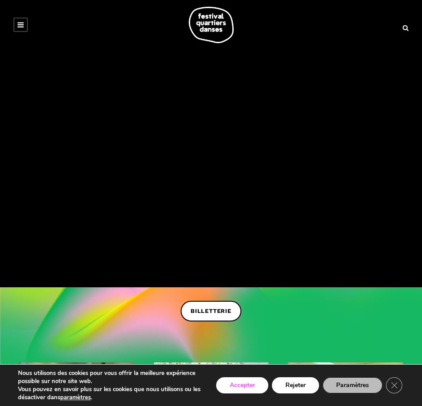
click at [234, 387] on button "Accepter" at bounding box center [242, 385] width 52 height 16
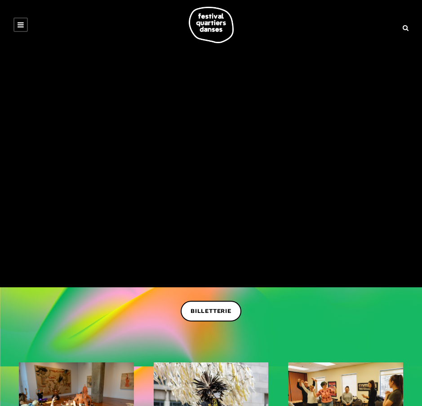
scroll to position [135, 0]
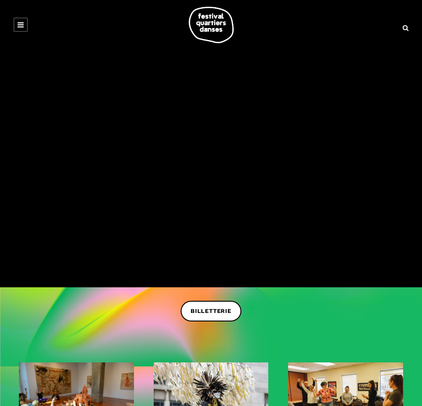
click at [18, 26] on icon at bounding box center [21, 24] width 6 height 7
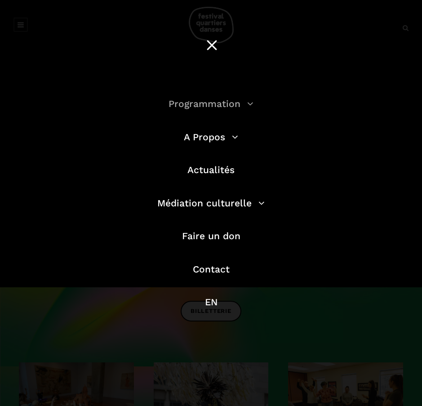
click at [231, 103] on link "Programmation" at bounding box center [211, 103] width 85 height 11
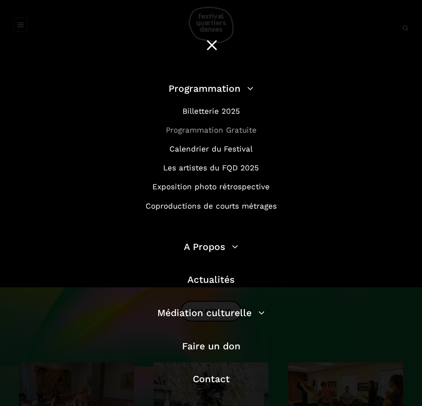
click at [245, 129] on link "Programmation Gratuite" at bounding box center [211, 129] width 91 height 9
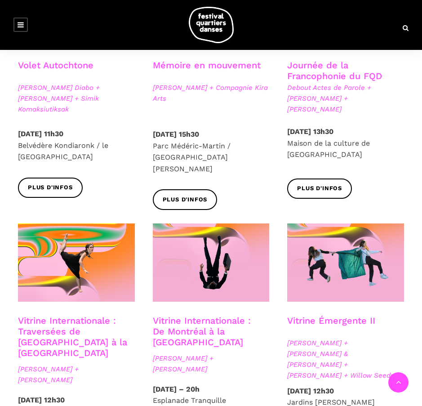
scroll to position [584, 0]
